Goal: Transaction & Acquisition: Purchase product/service

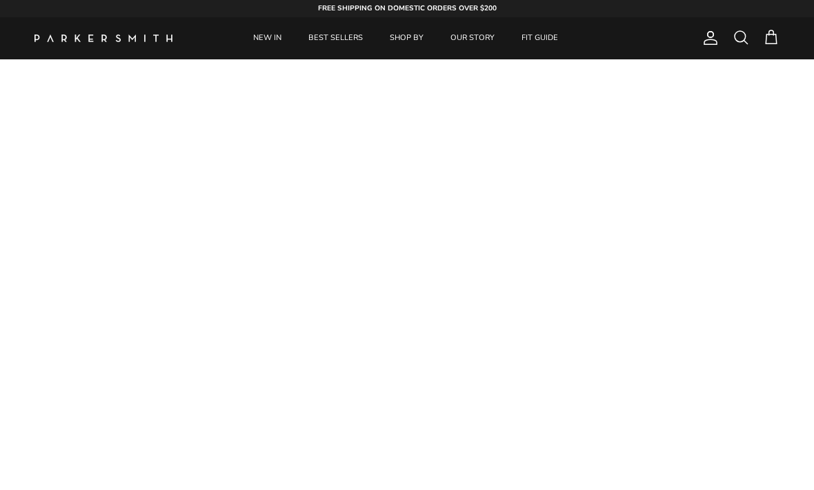
scroll to position [77, 0]
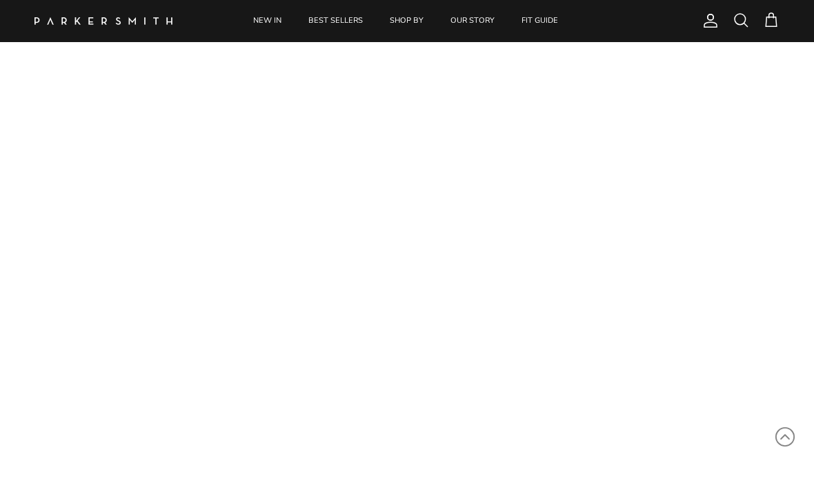
click at [269, 16] on link "NEW IN" at bounding box center [267, 21] width 53 height 42
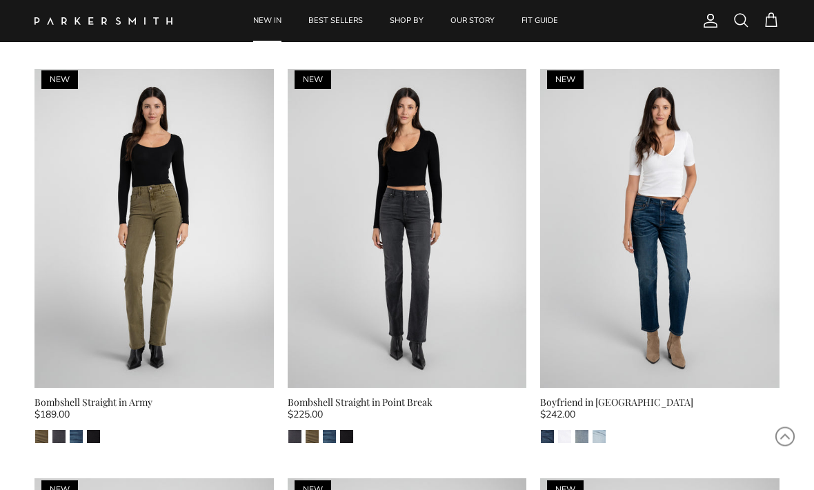
scroll to position [2508, 0]
click at [175, 281] on img at bounding box center [155, 228] width 240 height 319
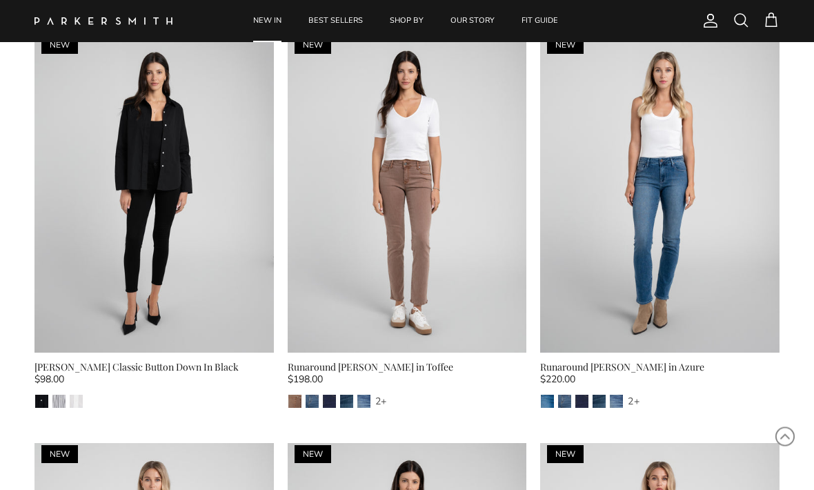
scroll to position [906, 0]
click at [458, 248] on img at bounding box center [408, 193] width 240 height 319
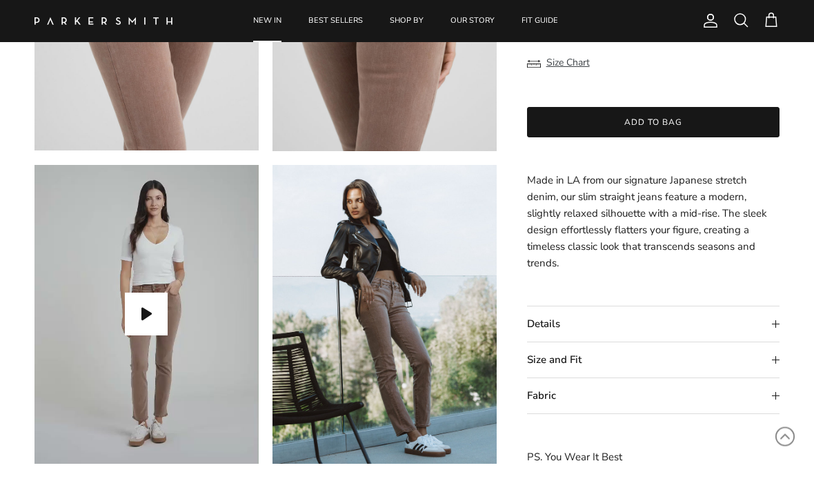
scroll to position [892, 0]
click at [773, 360] on summary "Size and Fit" at bounding box center [653, 359] width 253 height 35
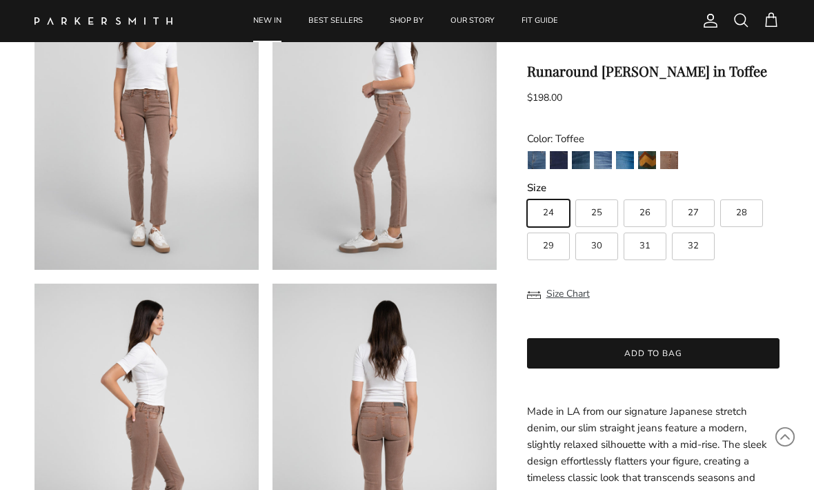
scroll to position [146, 0]
